Goal: Task Accomplishment & Management: Use online tool/utility

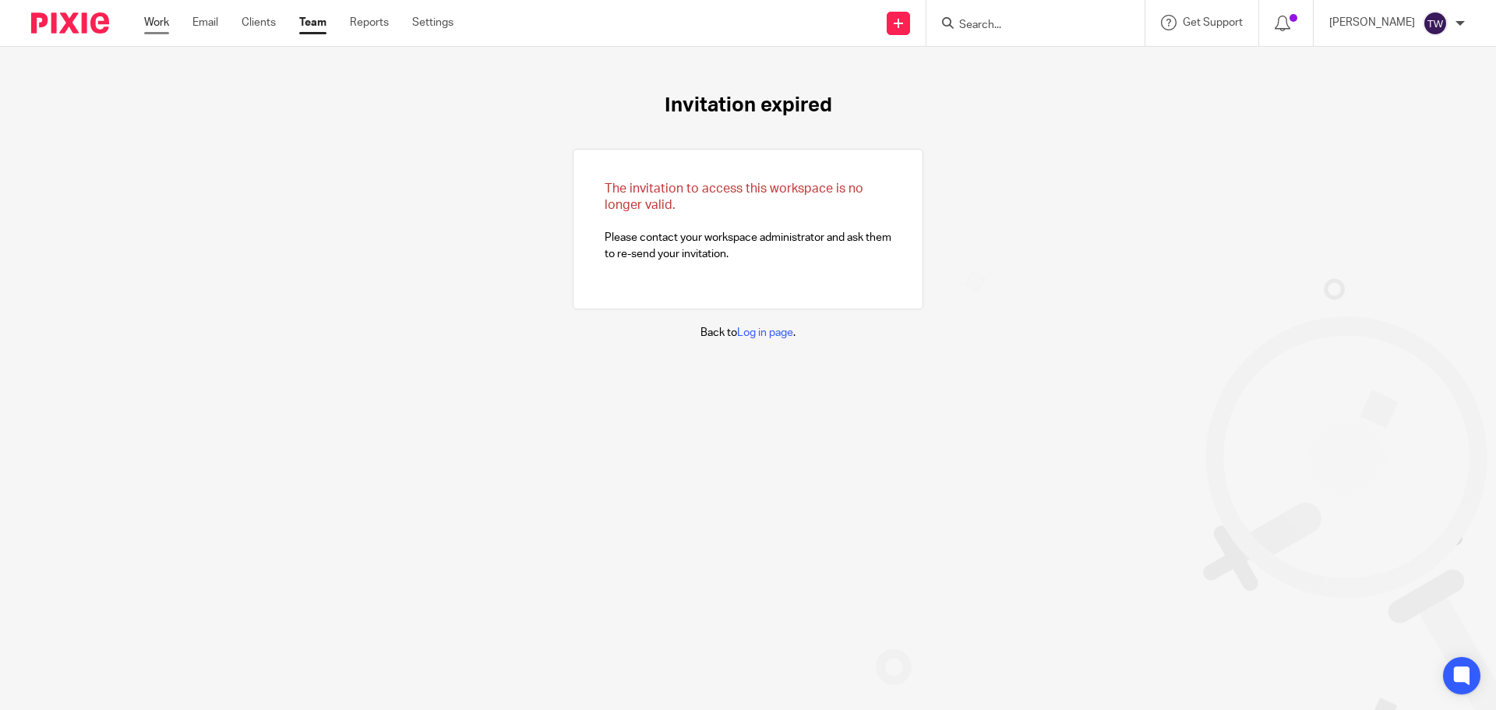
click at [158, 30] on link "Work" at bounding box center [156, 23] width 25 height 16
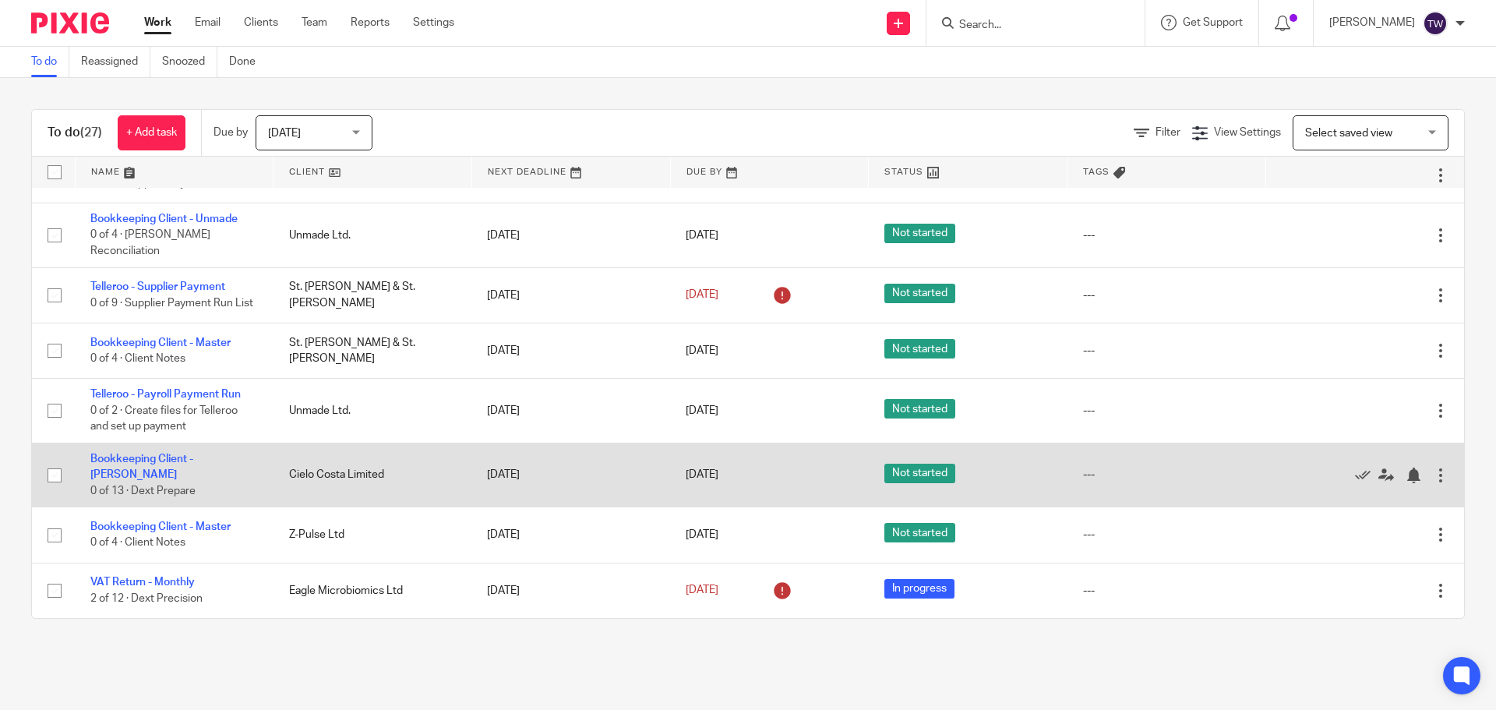
scroll to position [1264, 0]
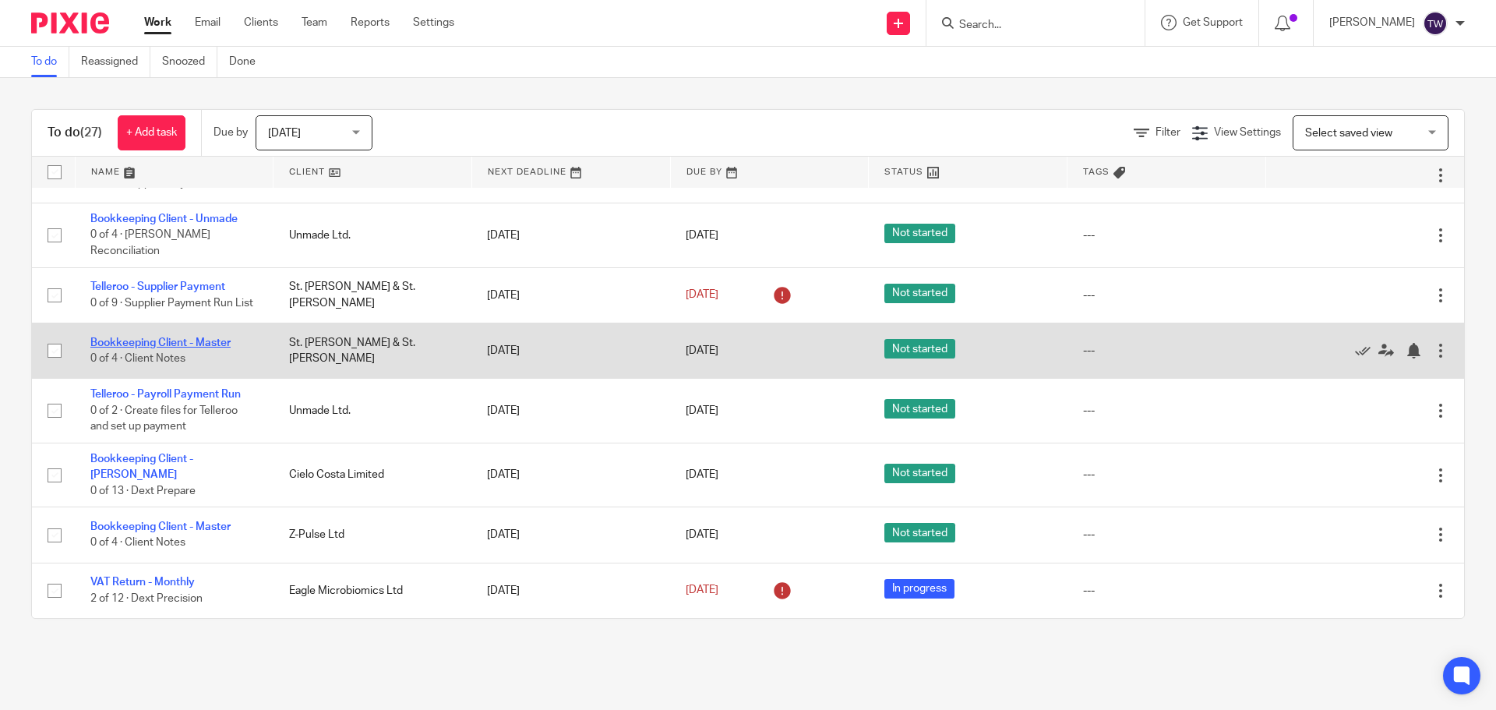
click at [194, 338] on link "Bookkeeping Client - Master" at bounding box center [160, 342] width 140 height 11
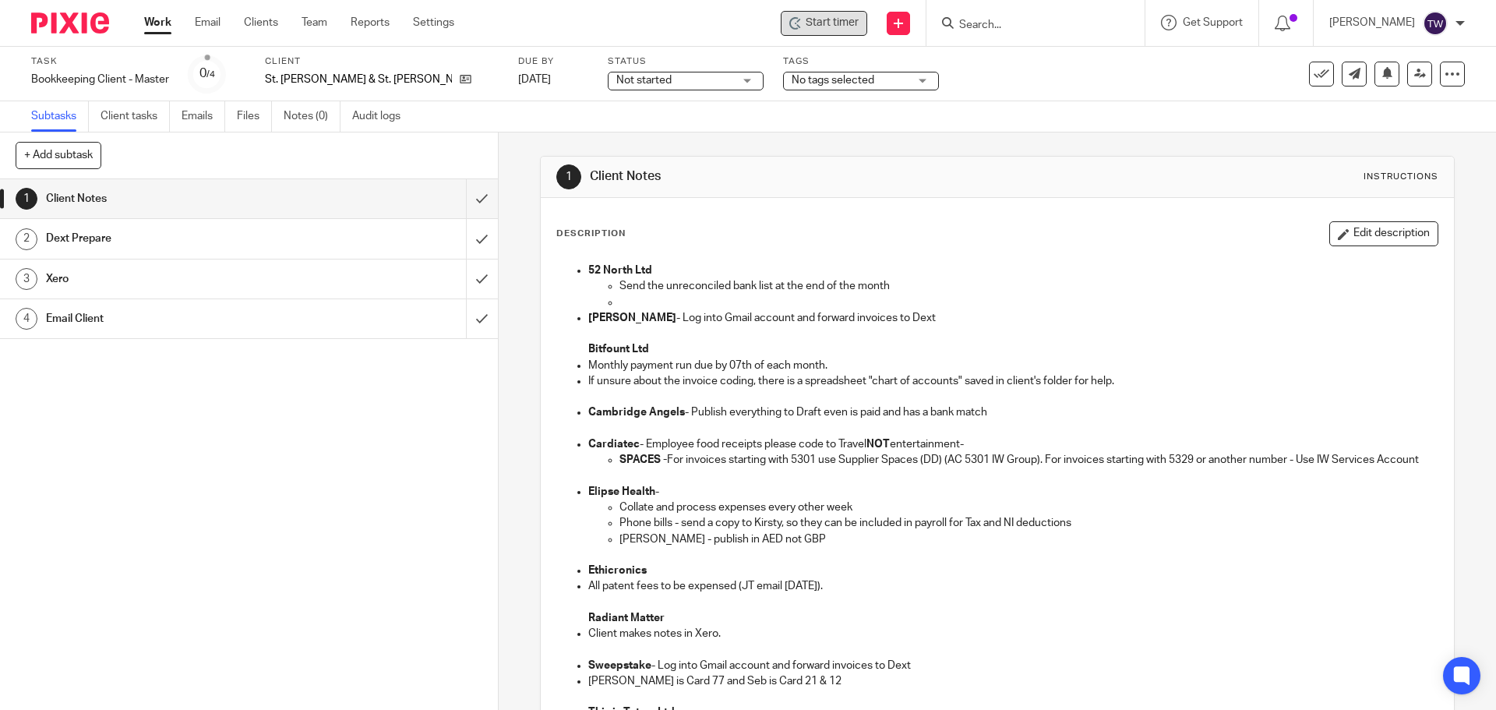
click at [830, 30] on span "Start timer" at bounding box center [832, 23] width 53 height 16
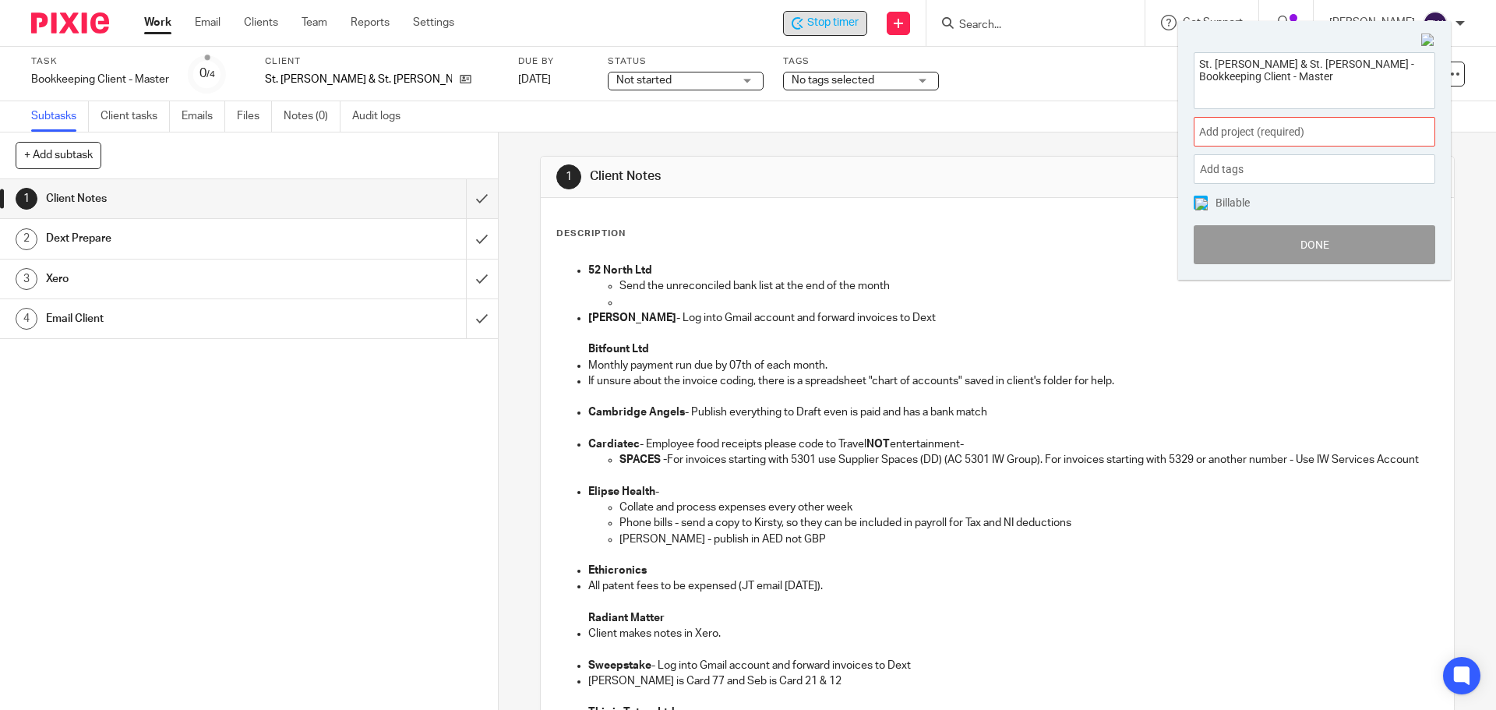
click at [1323, 135] on span "Add project (required) :" at bounding box center [1297, 132] width 196 height 16
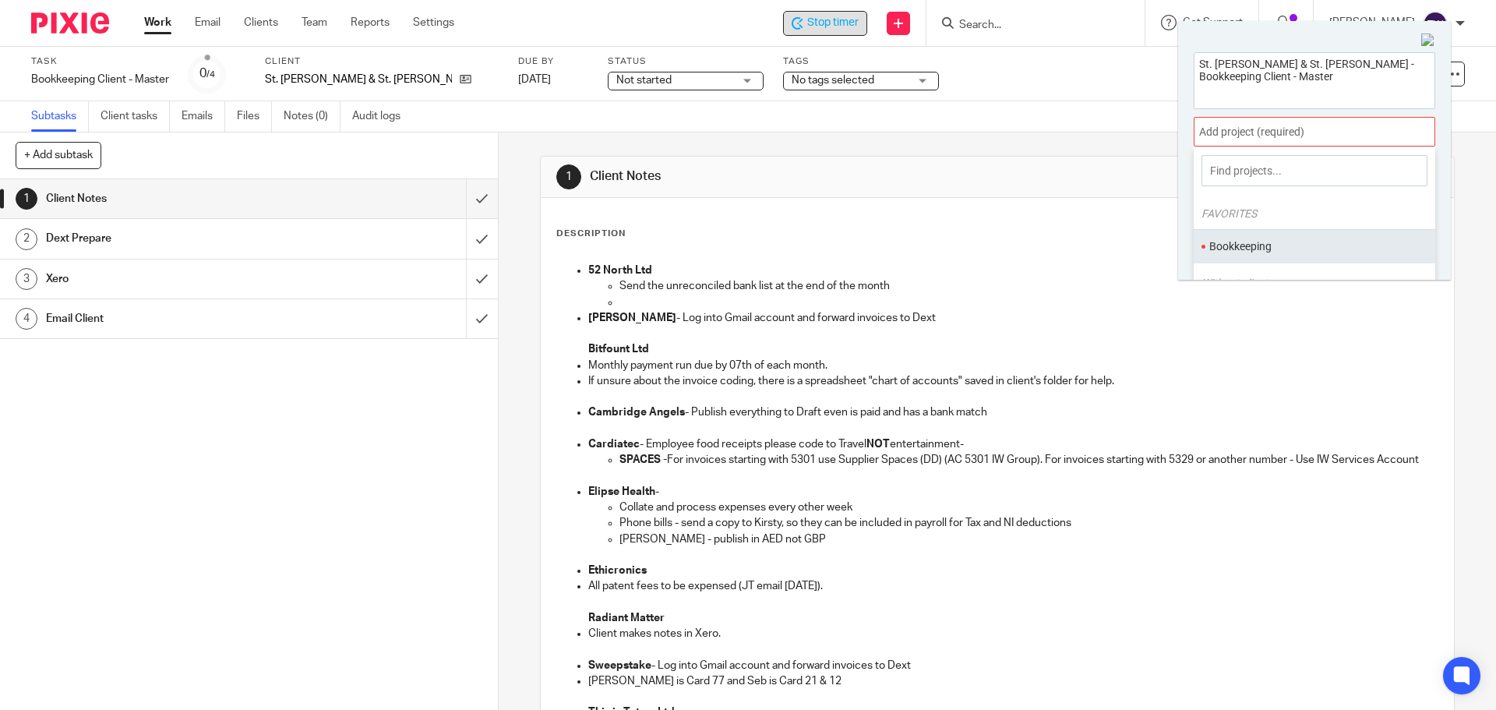
click at [1297, 252] on li "Bookkeeping" at bounding box center [1310, 246] width 203 height 16
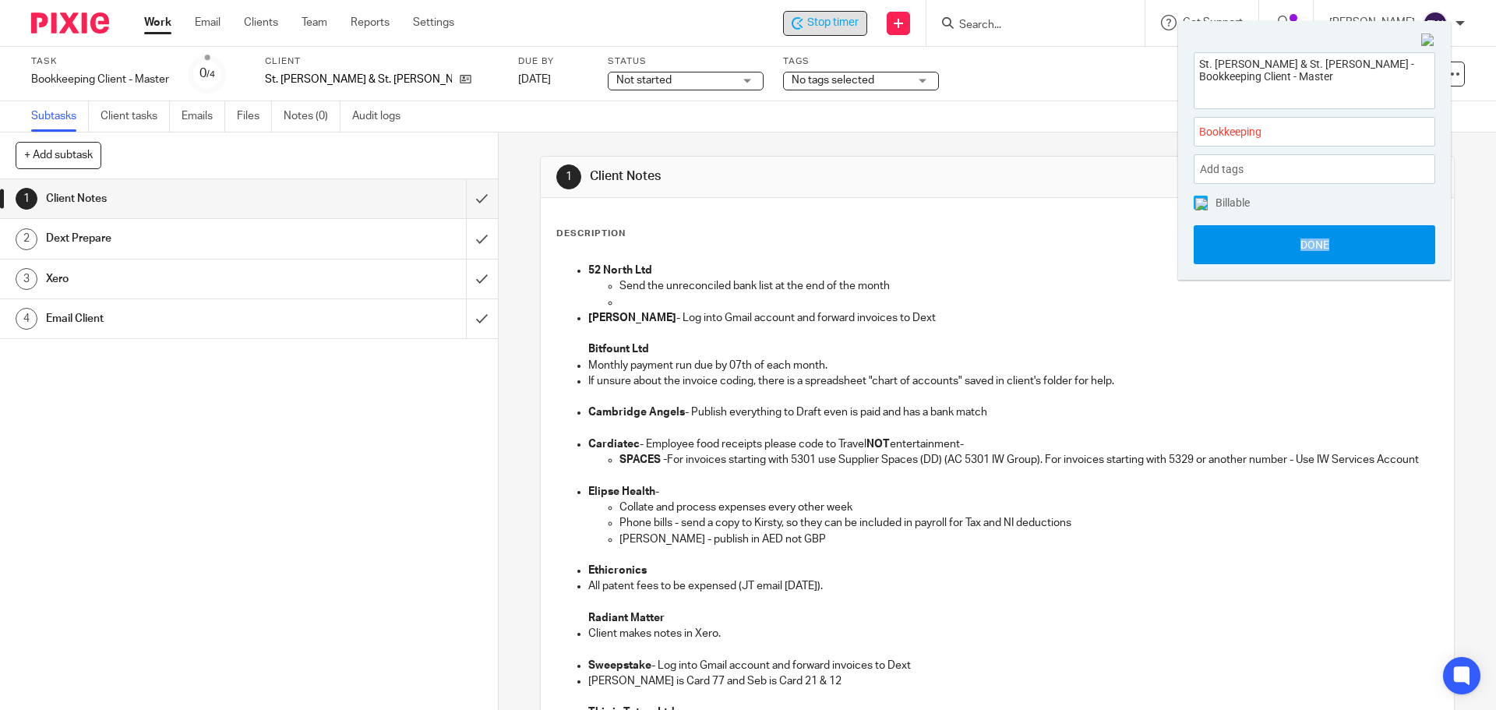
click at [1271, 263] on div "St. John & St. Anne - Bookkeeping Client - Master Bookkeeping : Add tags Leave …" at bounding box center [1314, 158] width 273 height 243
click at [1240, 236] on button "Done" at bounding box center [1315, 244] width 242 height 39
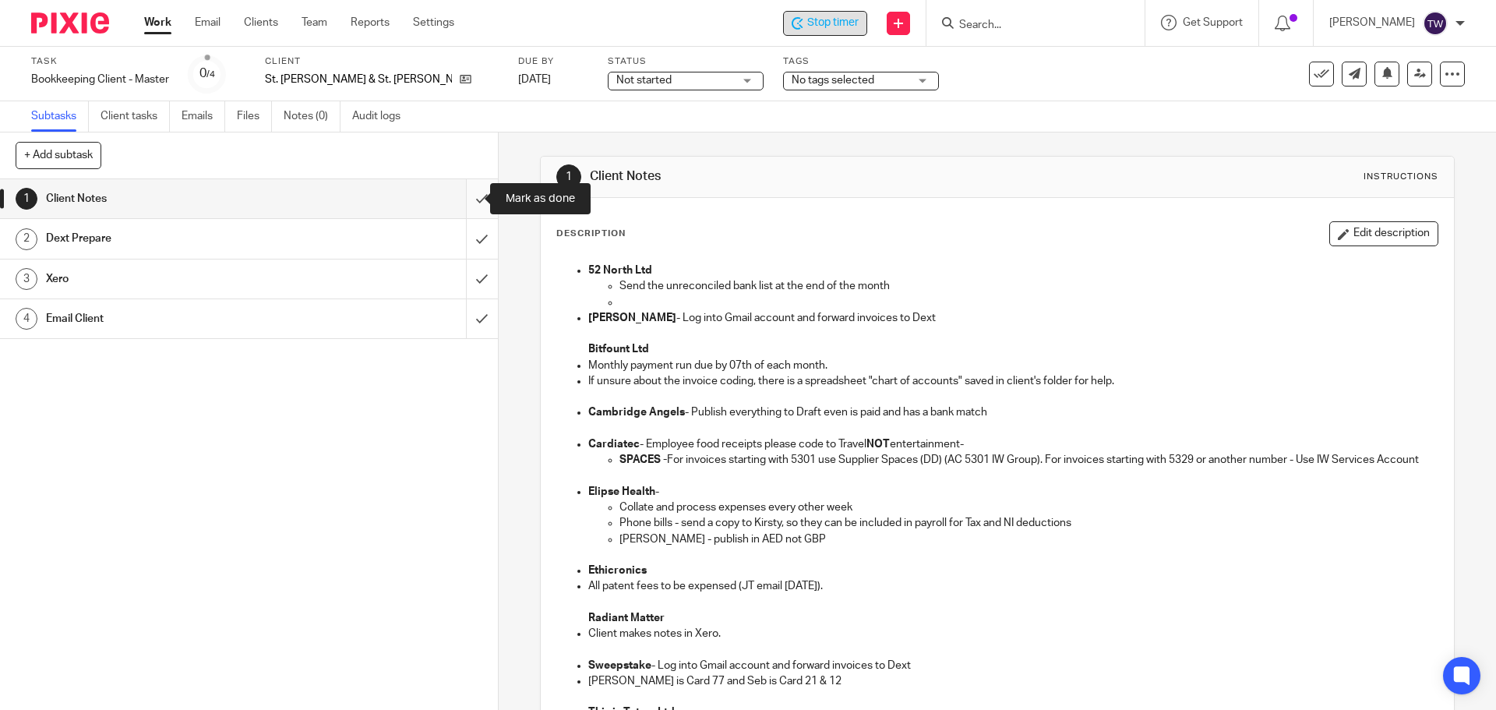
click at [468, 199] on input "submit" at bounding box center [249, 198] width 498 height 39
